Goal: Transaction & Acquisition: Purchase product/service

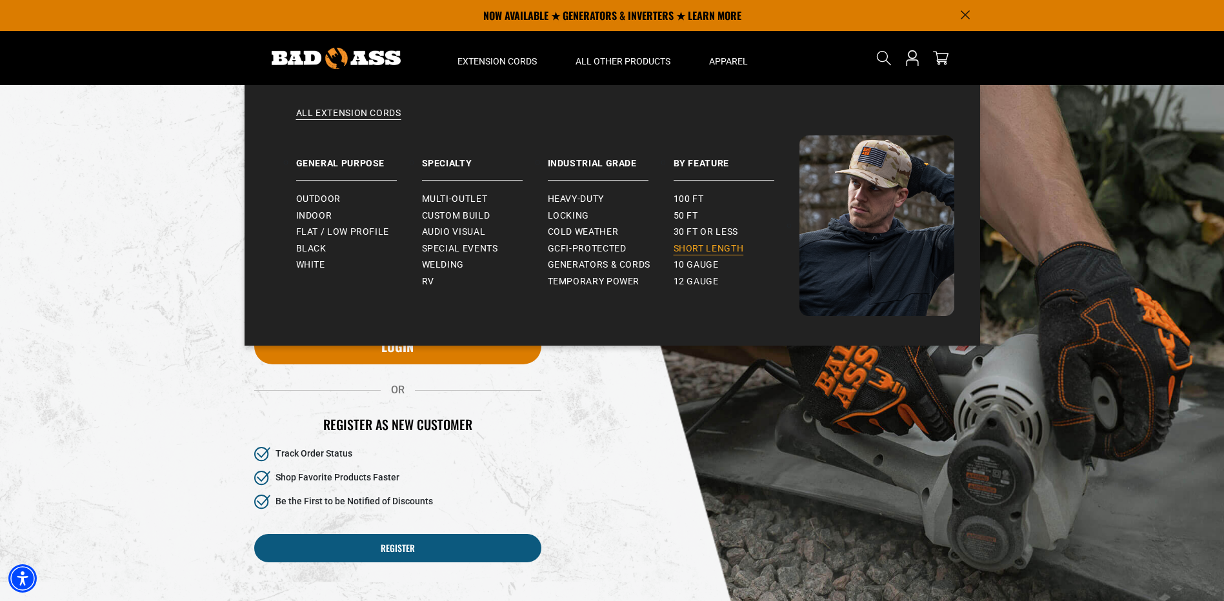
click at [703, 246] on span "Short Length" at bounding box center [709, 249] width 70 height 12
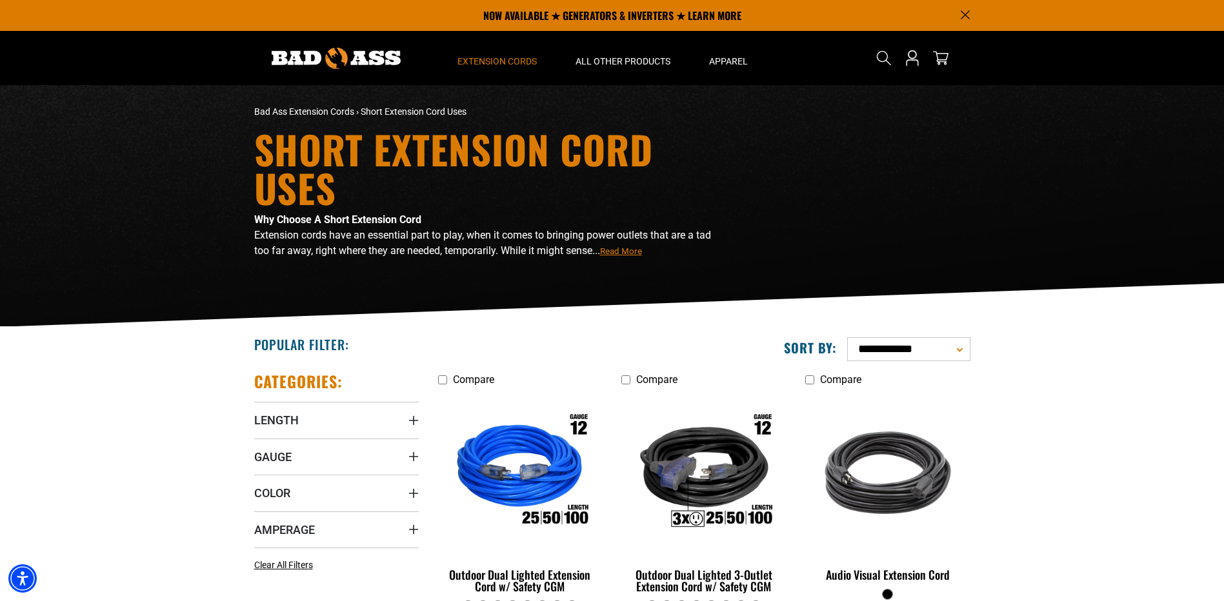
click at [887, 55] on use "Search" at bounding box center [883, 58] width 14 height 14
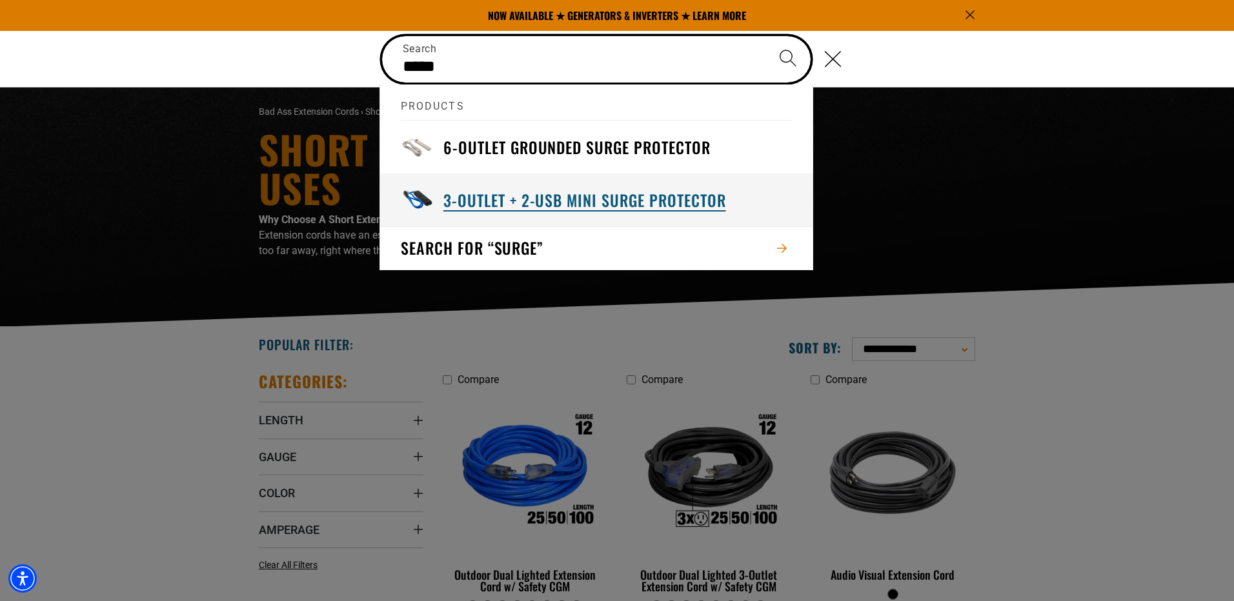
type input "*****"
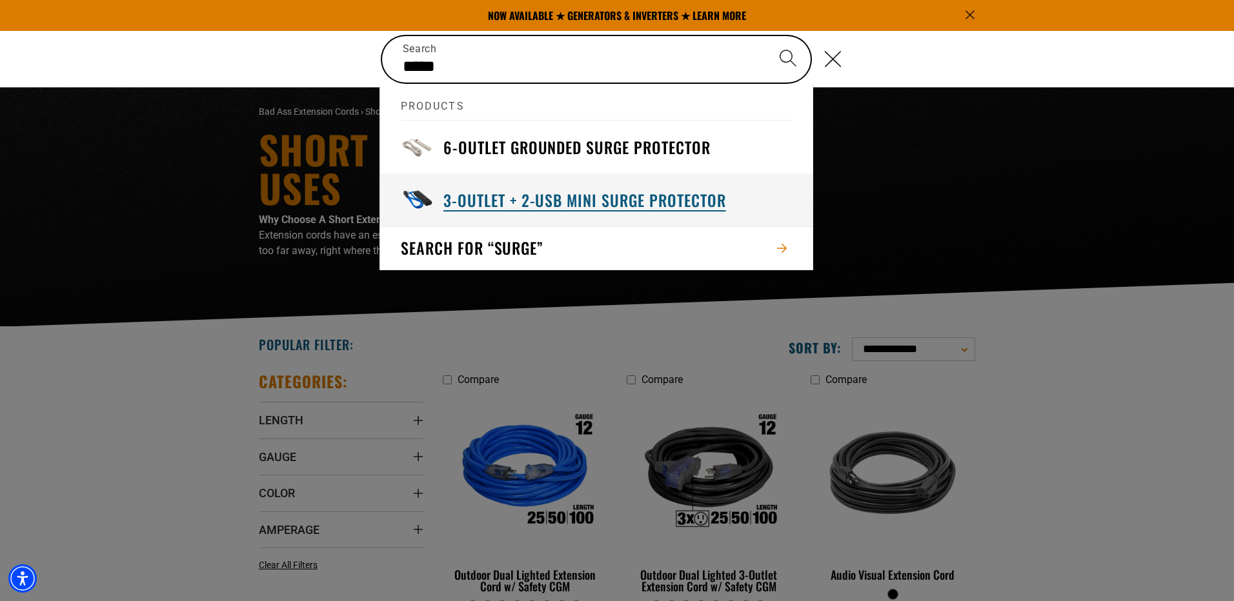
click at [587, 190] on h3 "3-Outlet + 2-USB Mini Surge Protector" at bounding box center [584, 200] width 283 height 20
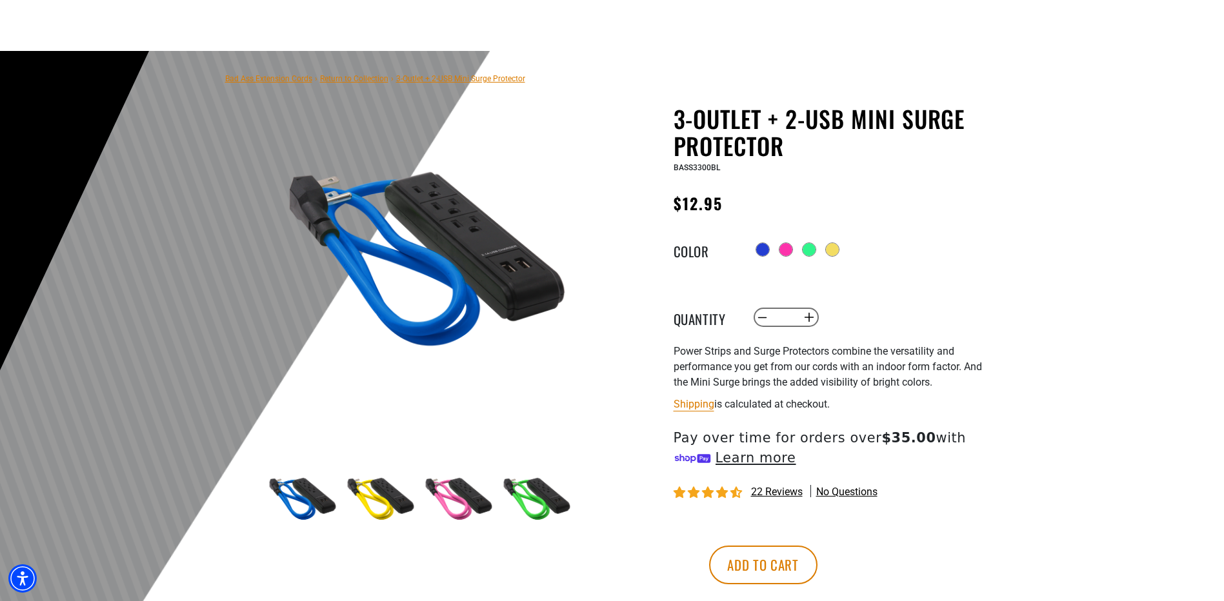
scroll to position [194, 0]
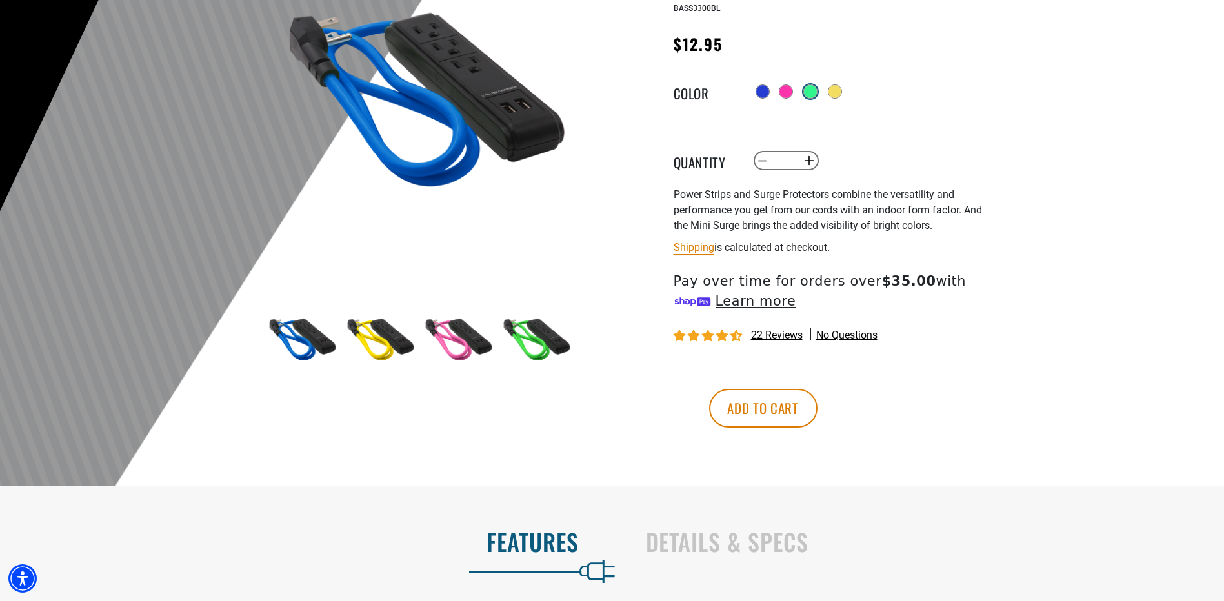
click at [817, 85] on label "Radio button" at bounding box center [810, 91] width 17 height 17
